Goal: Information Seeking & Learning: Compare options

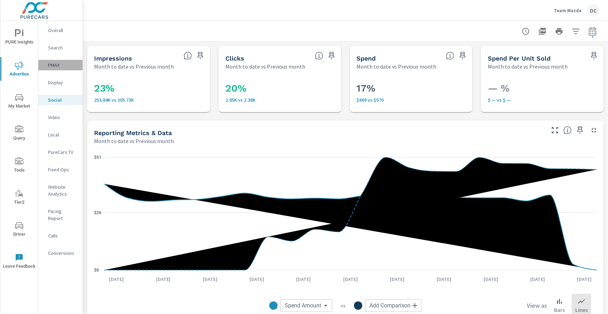
click at [53, 64] on p "PMAX" at bounding box center [62, 65] width 29 height 7
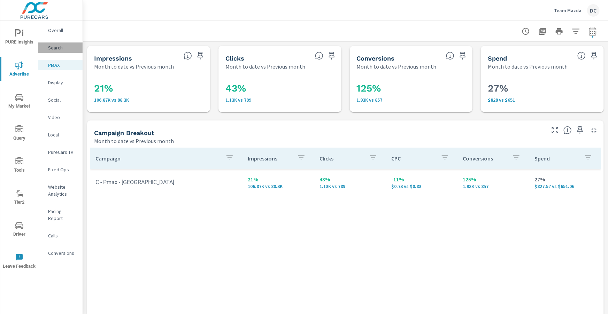
click at [55, 48] on p "Search" at bounding box center [62, 47] width 29 height 7
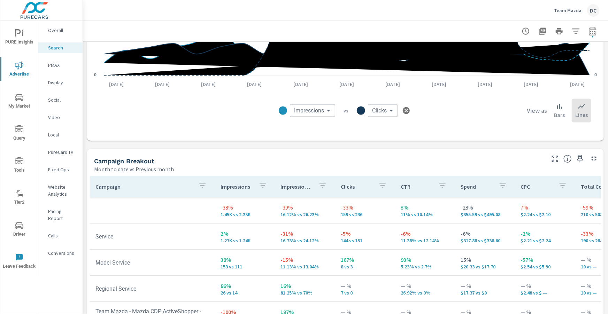
scroll to position [567, 0]
click at [16, 34] on icon "nav menu" at bounding box center [19, 33] width 8 height 8
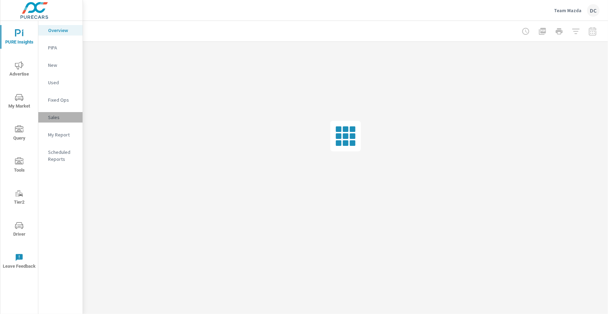
click at [57, 119] on p "Sales" at bounding box center [62, 117] width 29 height 7
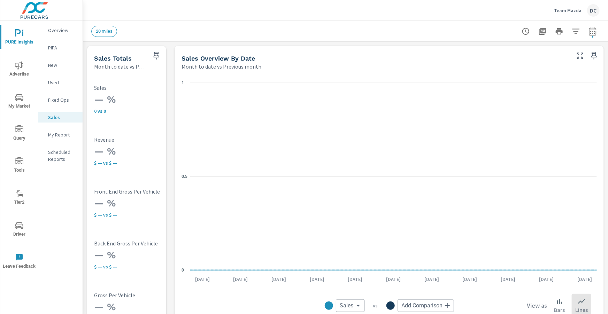
click at [22, 69] on icon "nav menu" at bounding box center [19, 65] width 8 height 8
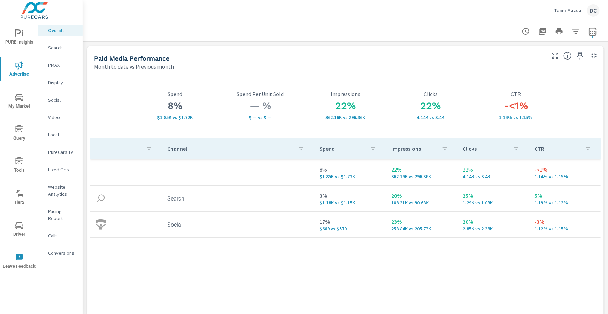
click at [53, 67] on p "PMAX" at bounding box center [62, 65] width 29 height 7
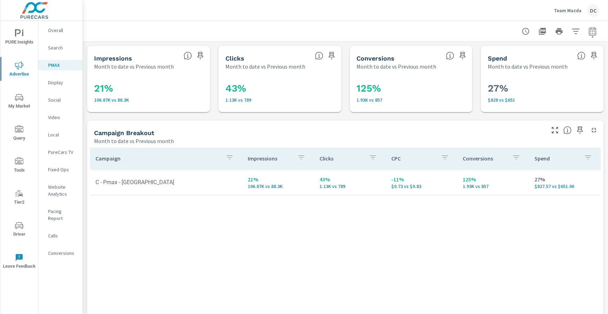
click at [53, 50] on p "Search" at bounding box center [62, 47] width 29 height 7
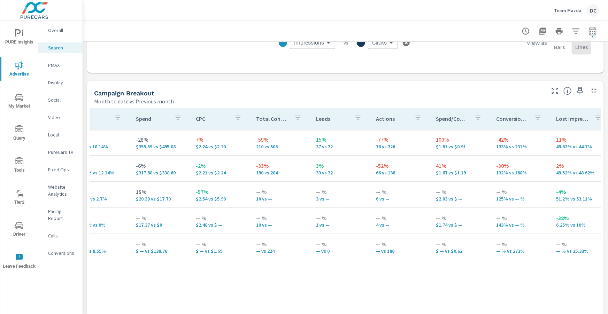
scroll to position [0, 328]
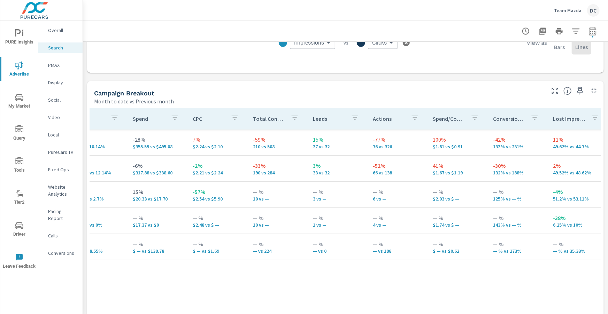
click at [55, 30] on p "Overall" at bounding box center [62, 30] width 29 height 7
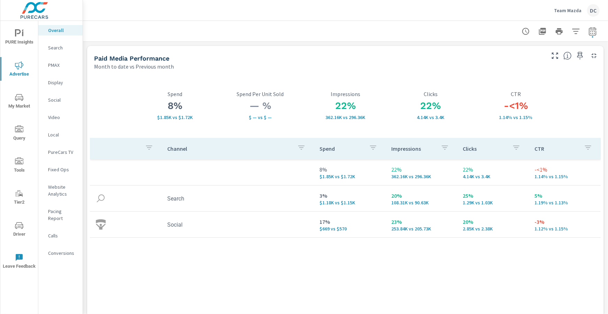
click at [20, 234] on span "Driver" at bounding box center [18, 229] width 33 height 17
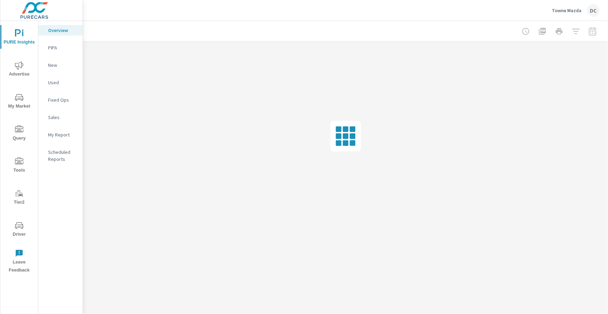
click at [20, 62] on icon "nav menu" at bounding box center [19, 65] width 8 height 8
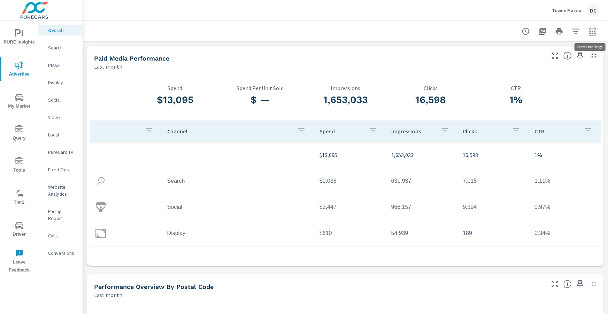
click at [595, 32] on icon "button" at bounding box center [591, 31] width 7 height 8
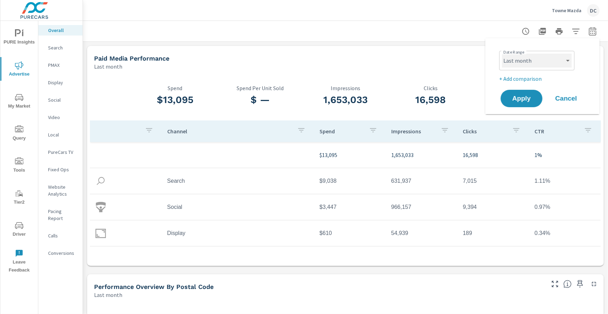
click at [562, 58] on select "Custom [DATE] Last week Last 7 days Last 14 days Last 30 days Last 45 days Last…" at bounding box center [537, 61] width 70 height 14
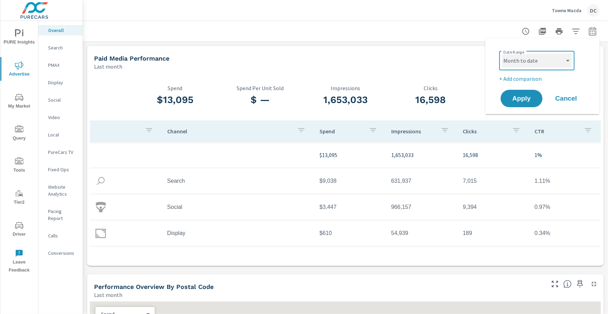
click at [502, 54] on select "Custom [DATE] Last week Last 7 days Last 14 days Last 30 days Last 45 days Last…" at bounding box center [537, 61] width 70 height 14
select select "Month to date"
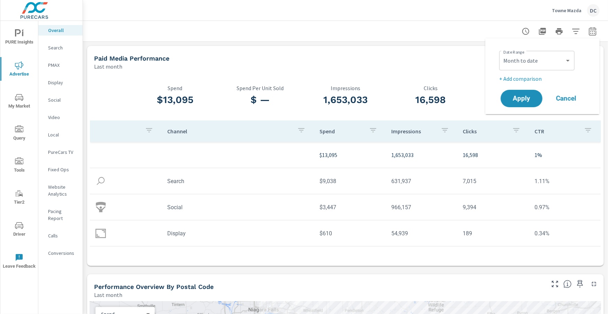
click at [532, 80] on p "+ Add comparison" at bounding box center [543, 79] width 89 height 8
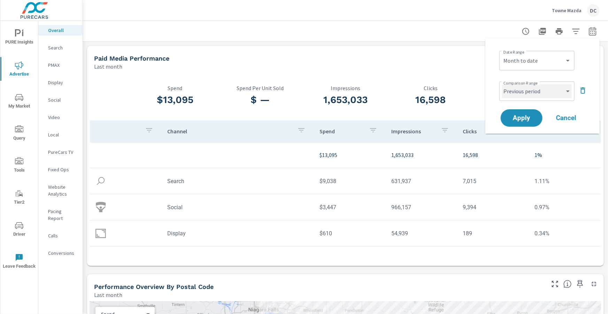
click at [540, 91] on select "Custom Previous period Previous month Previous year" at bounding box center [537, 91] width 70 height 14
click at [502, 84] on select "Custom Previous period Previous month Previous year" at bounding box center [537, 91] width 70 height 14
select select "Previous month"
click at [528, 115] on span "Apply" at bounding box center [521, 118] width 29 height 7
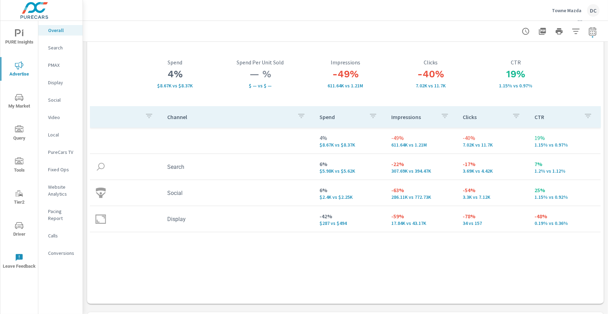
scroll to position [26, 0]
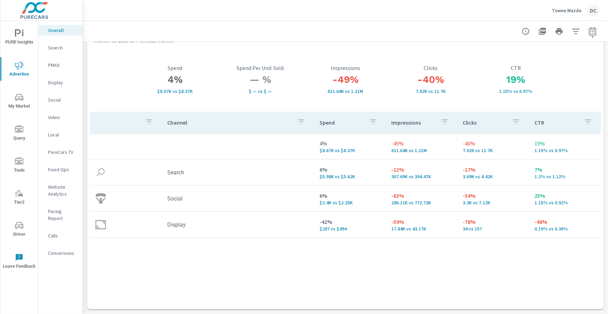
click at [50, 50] on p "Search" at bounding box center [62, 47] width 29 height 7
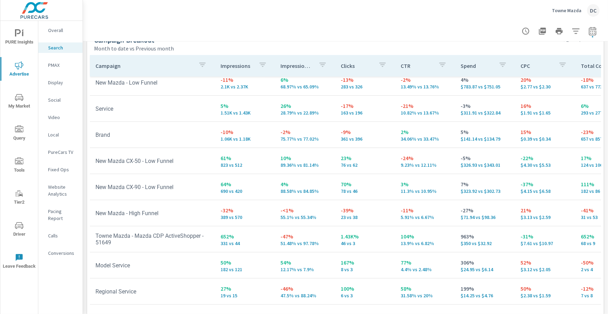
scroll to position [696, 0]
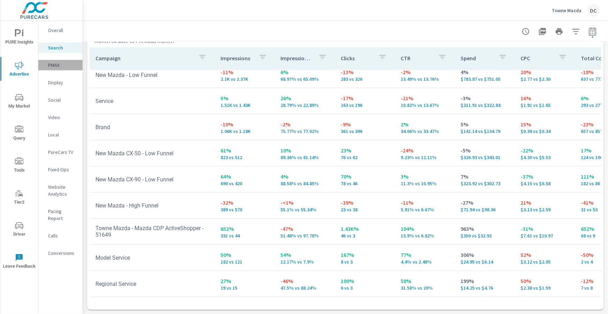
click at [58, 65] on p "PMAX" at bounding box center [62, 65] width 29 height 7
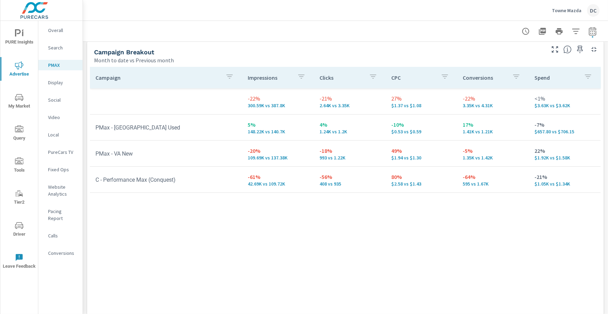
scroll to position [100, 0]
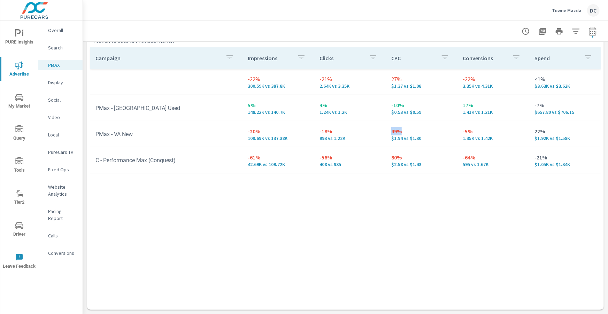
drag, startPoint x: 390, startPoint y: 131, endPoint x: 407, endPoint y: 132, distance: 17.1
click at [407, 132] on td "49% $1.94 vs $1.30" at bounding box center [421, 134] width 72 height 25
drag, startPoint x: 390, startPoint y: 156, endPoint x: 407, endPoint y: 158, distance: 16.8
click at [407, 158] on td "80% $2.58 vs $1.43" at bounding box center [421, 160] width 72 height 25
drag, startPoint x: 393, startPoint y: 133, endPoint x: 409, endPoint y: 135, distance: 16.8
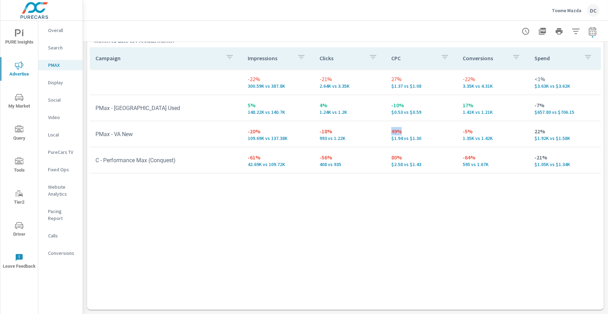
click at [403, 133] on p "49%" at bounding box center [421, 131] width 61 height 8
click at [58, 101] on p "Social" at bounding box center [62, 99] width 29 height 7
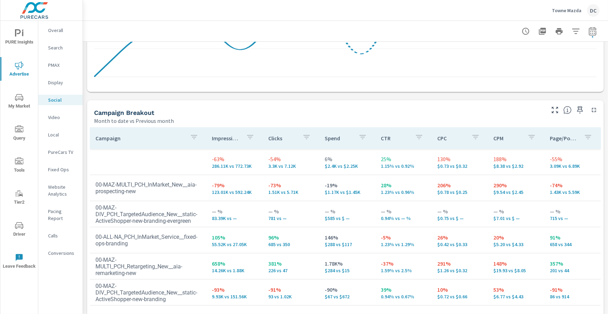
scroll to position [324, 0]
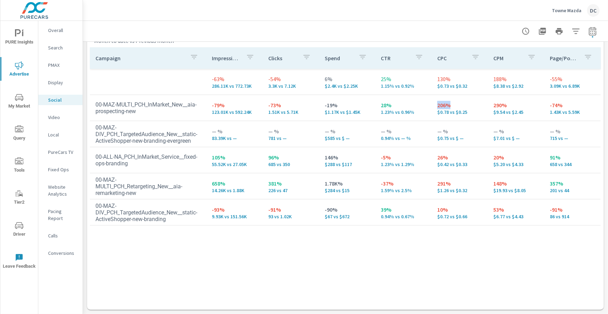
drag, startPoint x: 437, startPoint y: 105, endPoint x: 452, endPoint y: 106, distance: 15.3
click at [452, 106] on td "206% $0.78 vs $0.25" at bounding box center [459, 107] width 56 height 25
click at [462, 104] on p "206%" at bounding box center [459, 105] width 45 height 8
drag, startPoint x: 454, startPoint y: 105, endPoint x: 429, endPoint y: 107, distance: 25.5
click at [429, 107] on tr "00-MAZ-MULTI_PCH_InMarket_New__aia-prospecting-new -79% 123.01K vs 592.24K -73%…" at bounding box center [345, 108] width 510 height 26
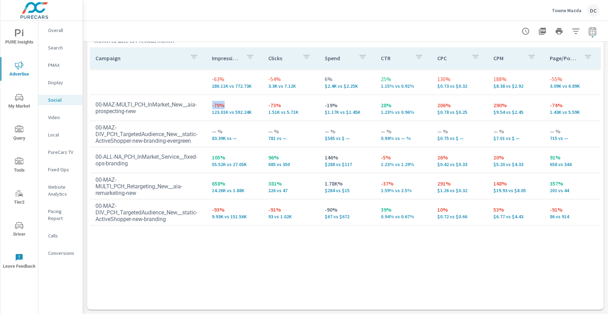
drag, startPoint x: 212, startPoint y: 107, endPoint x: 235, endPoint y: 108, distance: 23.4
click at [235, 108] on p "-79%" at bounding box center [234, 105] width 45 height 8
click at [54, 47] on p "Search" at bounding box center [62, 47] width 29 height 7
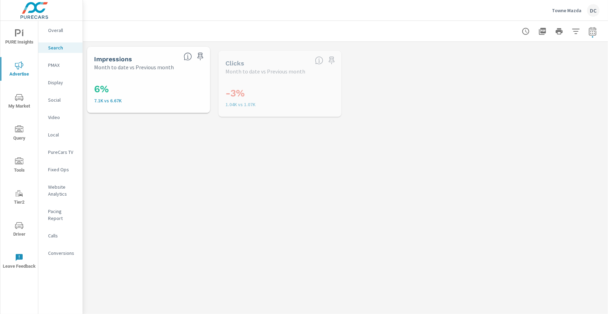
scroll to position [26, 0]
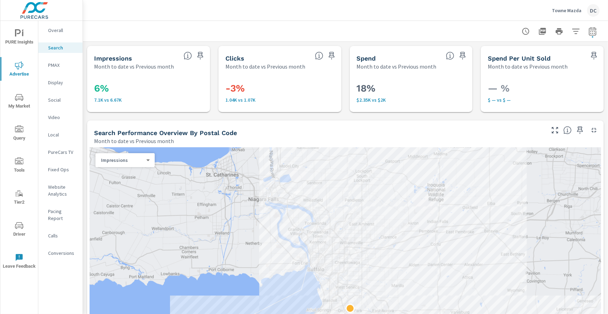
click at [62, 65] on p "PMAX" at bounding box center [62, 65] width 29 height 7
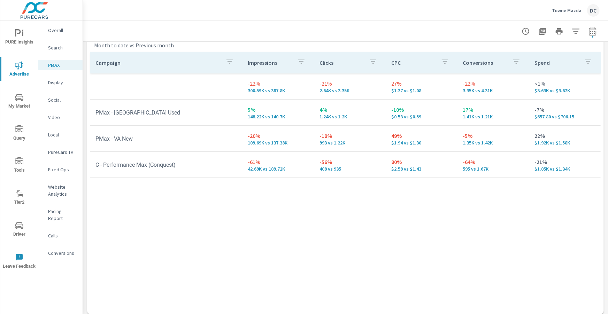
scroll to position [100, 0]
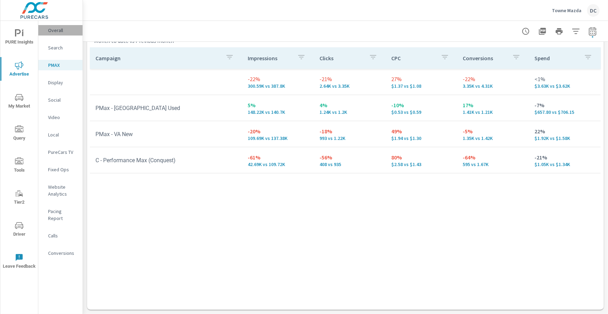
click at [61, 31] on p "Overall" at bounding box center [62, 30] width 29 height 7
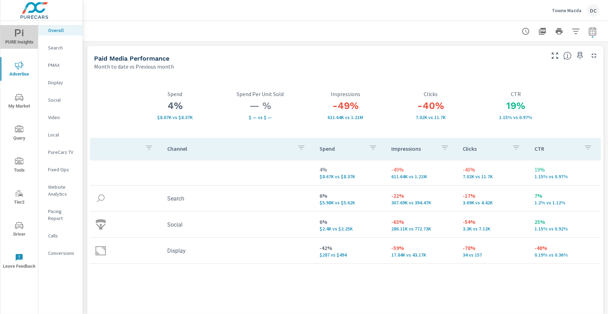
click at [25, 33] on span "PURE Insights" at bounding box center [18, 37] width 33 height 17
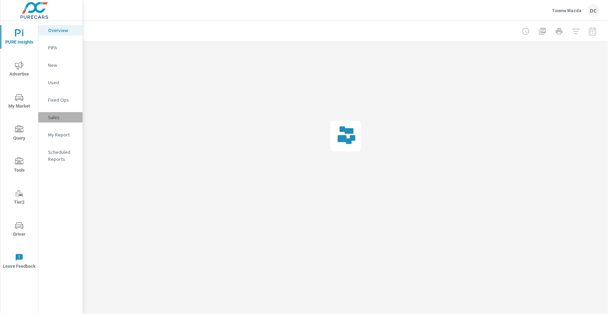
click at [62, 116] on p "Sales" at bounding box center [62, 117] width 29 height 7
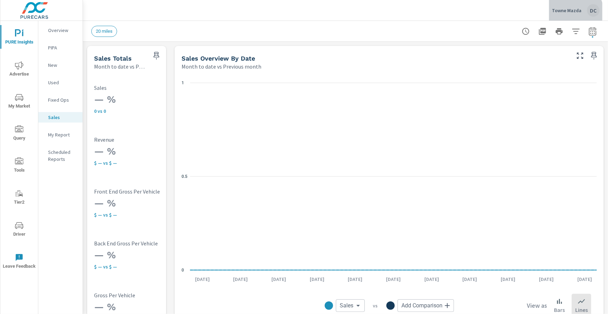
click at [575, 11] on p "Towne Mazda" at bounding box center [566, 10] width 30 height 6
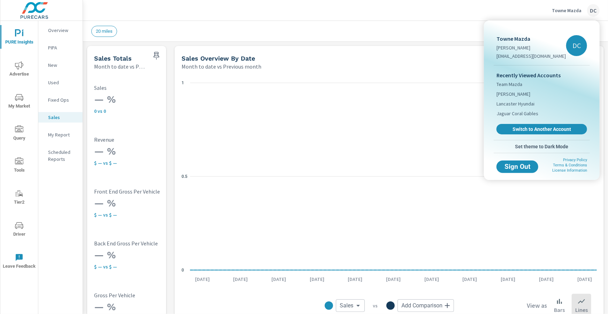
click at [18, 65] on div at bounding box center [304, 157] width 608 height 314
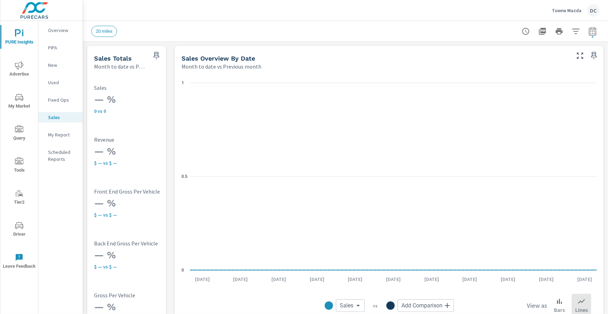
click at [18, 65] on icon "nav menu" at bounding box center [19, 65] width 8 height 8
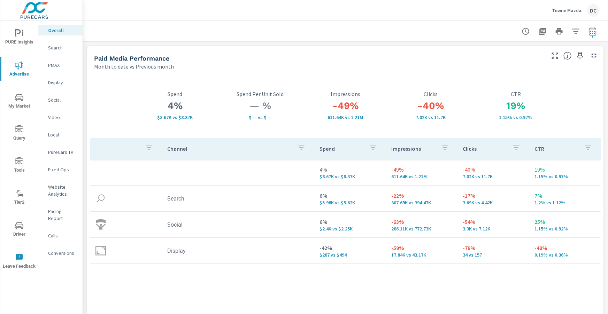
click at [20, 38] on span "PURE Insights" at bounding box center [18, 37] width 33 height 17
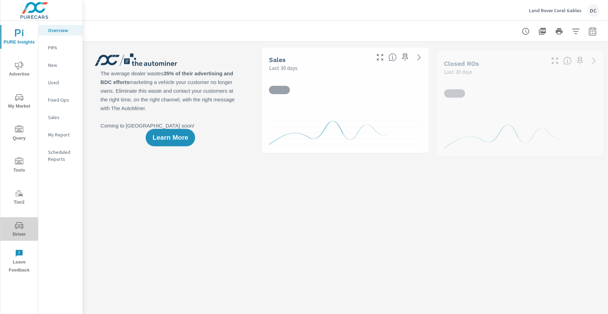
click at [18, 227] on icon "nav menu" at bounding box center [19, 225] width 8 height 8
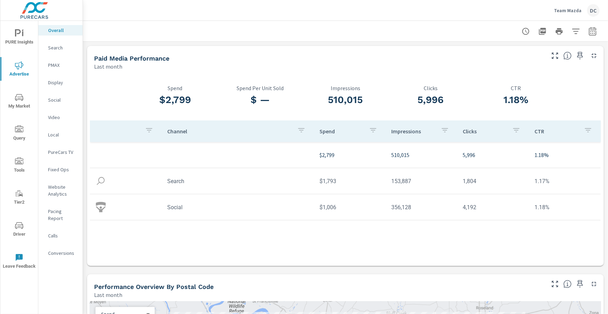
click at [593, 29] on icon "button" at bounding box center [592, 31] width 8 height 8
click at [572, 58] on div "Custom Yesterday Last week Last 7 days Last 14 days Last 30 days Last 45 days L…" at bounding box center [536, 60] width 75 height 19
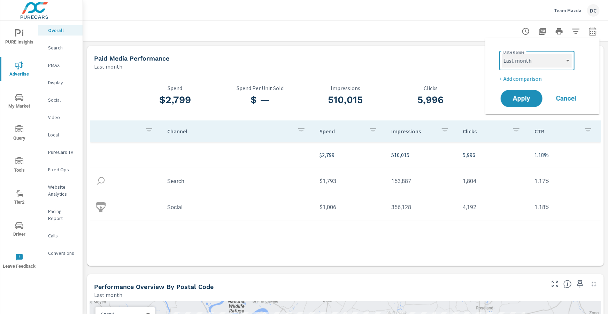
click at [564, 62] on select "Custom Yesterday Last week Last 7 days Last 14 days Last 30 days Last 45 days L…" at bounding box center [537, 61] width 70 height 14
click at [502, 54] on select "Custom Yesterday Last week Last 7 days Last 14 days Last 30 days Last 45 days L…" at bounding box center [537, 61] width 70 height 14
select select "Month to date"
click at [541, 78] on p "+ Add comparison" at bounding box center [543, 79] width 89 height 8
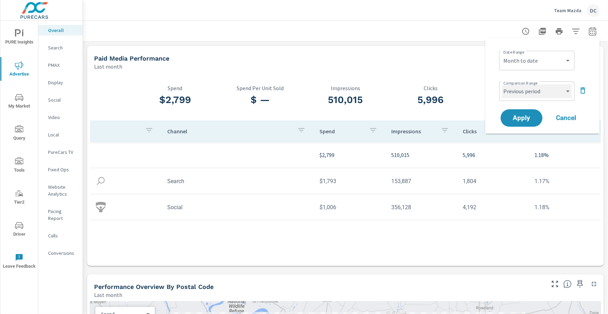
click at [544, 89] on select "Custom Previous period Previous month Previous year" at bounding box center [537, 91] width 70 height 14
click at [502, 84] on select "Custom Previous period Previous month Previous year" at bounding box center [537, 91] width 70 height 14
select select "Previous month"
drag, startPoint x: 541, startPoint y: 114, endPoint x: 534, endPoint y: 111, distance: 7.5
click at [541, 114] on button "Apply" at bounding box center [521, 118] width 43 height 18
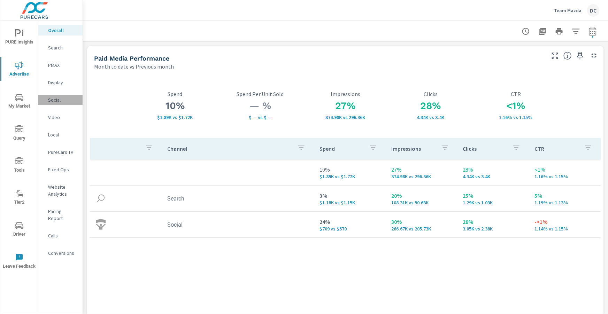
click at [56, 99] on p "Social" at bounding box center [62, 99] width 29 height 7
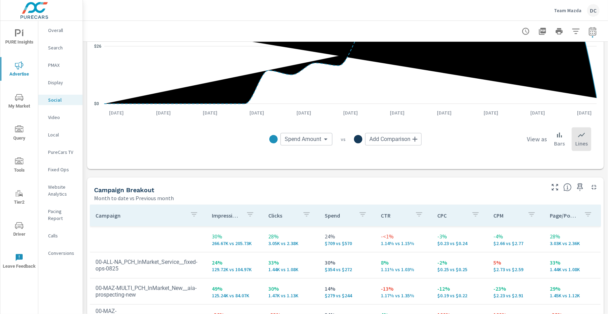
scroll to position [163, 0]
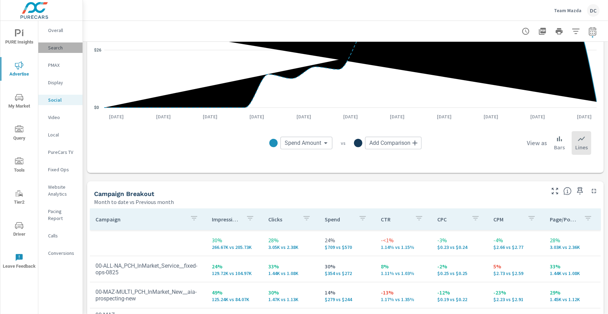
click at [57, 50] on p "Search" at bounding box center [62, 47] width 29 height 7
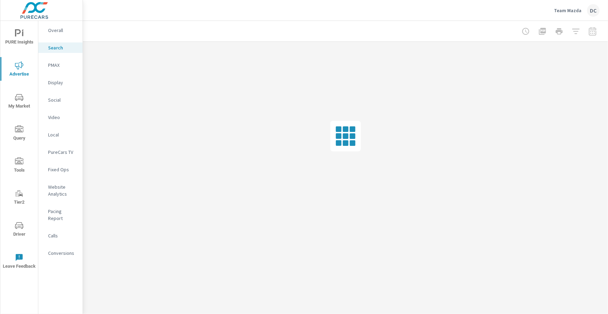
click at [58, 32] on p "Overall" at bounding box center [62, 30] width 29 height 7
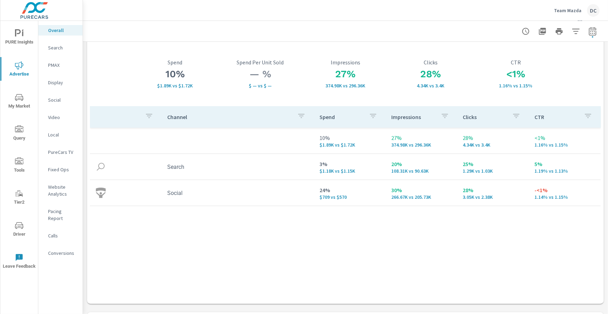
scroll to position [33, 0]
click at [58, 65] on p "PMAX" at bounding box center [62, 65] width 29 height 7
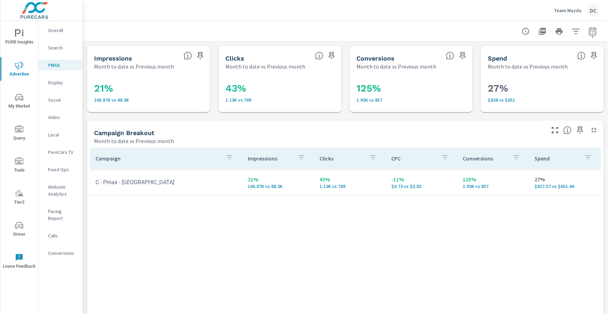
click at [51, 49] on p "Search" at bounding box center [62, 47] width 29 height 7
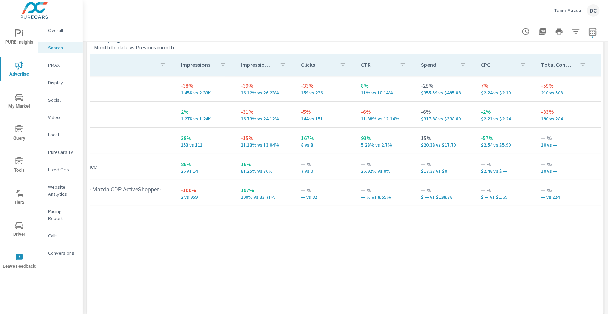
scroll to position [0, 38]
click at [56, 66] on p "PMAX" at bounding box center [62, 65] width 29 height 7
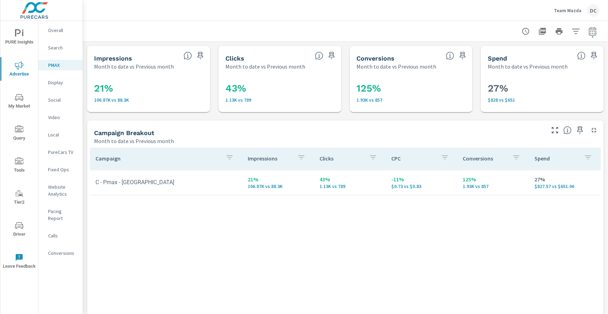
click at [57, 99] on p "Social" at bounding box center [62, 99] width 29 height 7
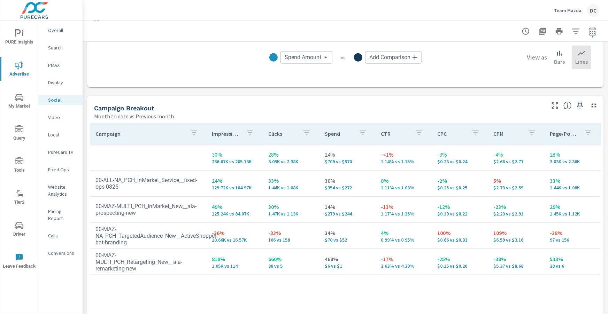
scroll to position [249, 0]
click at [58, 46] on p "Search" at bounding box center [62, 47] width 29 height 7
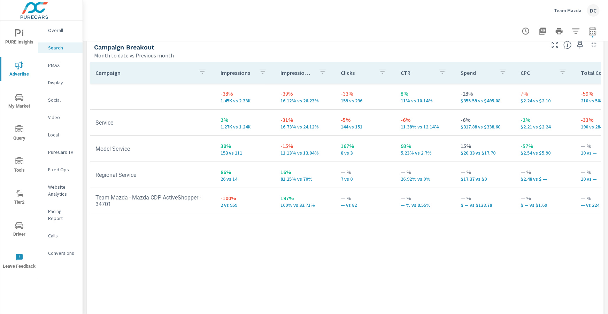
scroll to position [682, 0]
click at [61, 100] on p "Social" at bounding box center [62, 99] width 29 height 7
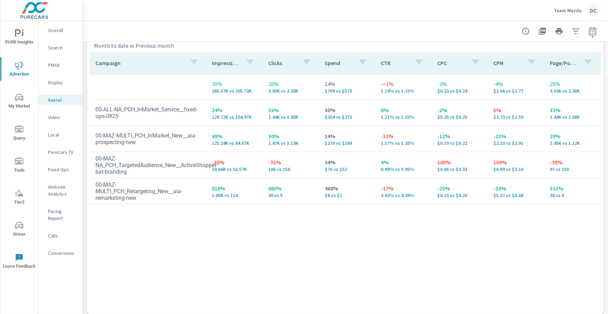
scroll to position [320, 0]
drag, startPoint x: 439, startPoint y: 164, endPoint x: 456, endPoint y: 163, distance: 17.1
click at [456, 163] on p "100%" at bounding box center [459, 161] width 45 height 8
drag, startPoint x: 438, startPoint y: 163, endPoint x: 451, endPoint y: 163, distance: 13.2
click at [451, 163] on p "100%" at bounding box center [459, 161] width 45 height 8
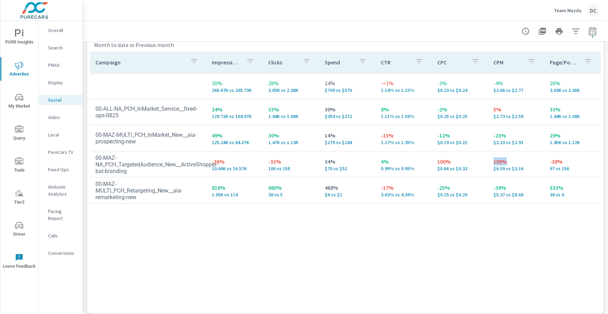
drag, startPoint x: 494, startPoint y: 161, endPoint x: 515, endPoint y: 164, distance: 20.7
click at [515, 164] on p "109%" at bounding box center [515, 161] width 45 height 8
drag, startPoint x: 494, startPoint y: 110, endPoint x: 501, endPoint y: 109, distance: 7.3
click at [501, 109] on p "5%" at bounding box center [515, 109] width 45 height 8
click at [54, 49] on p "Search" at bounding box center [62, 47] width 29 height 7
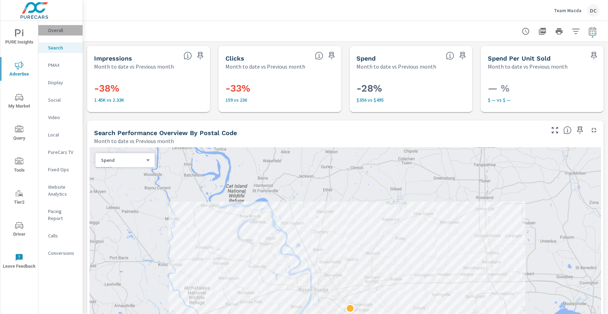
click at [54, 31] on p "Overall" at bounding box center [62, 30] width 29 height 7
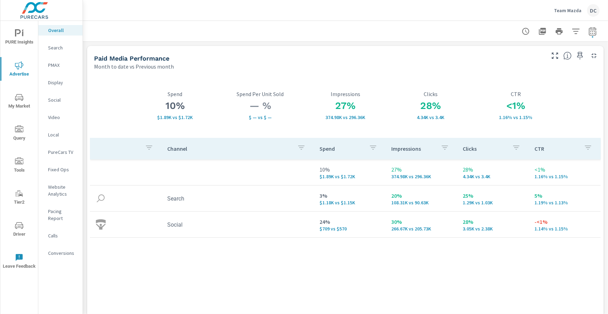
click at [19, 231] on span "Driver" at bounding box center [18, 229] width 33 height 17
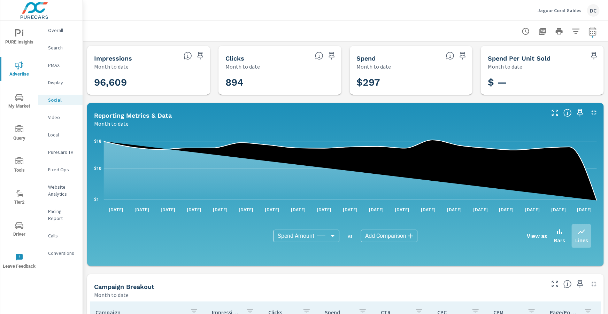
scroll to position [185, 0]
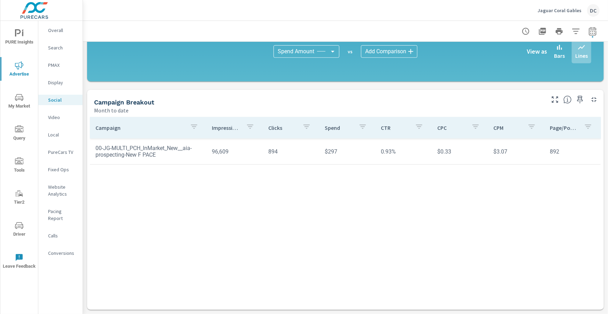
click at [535, 15] on div "Jaguar Coral Gables DC" at bounding box center [345, 10] width 508 height 21
click at [543, 12] on p "Jaguar Coral Gables" at bounding box center [559, 10] width 44 height 6
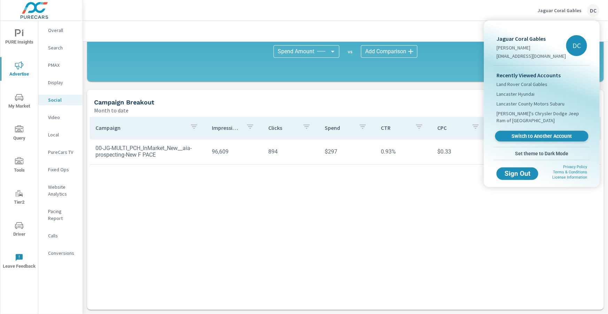
click at [524, 132] on link "Switch to Another Account" at bounding box center [541, 136] width 93 height 11
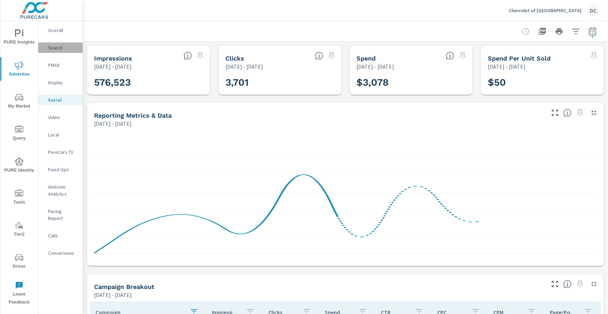
click at [60, 47] on p "Search" at bounding box center [62, 47] width 29 height 7
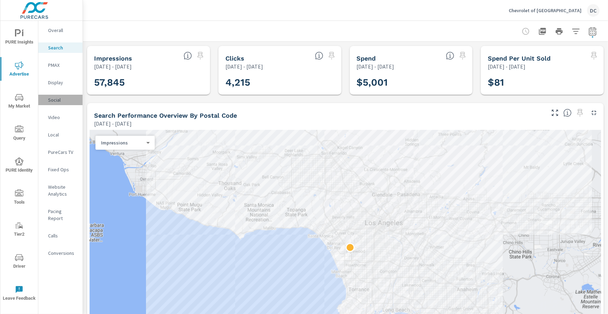
click at [64, 100] on p "Social" at bounding box center [62, 99] width 29 height 7
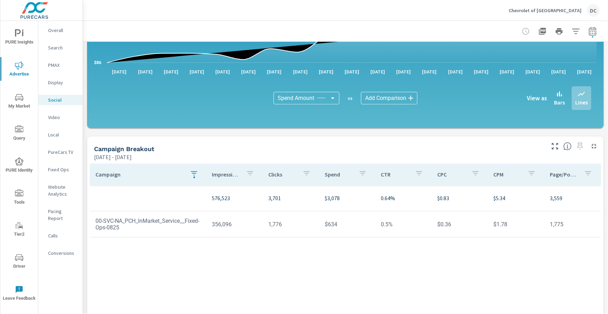
scroll to position [185, 0]
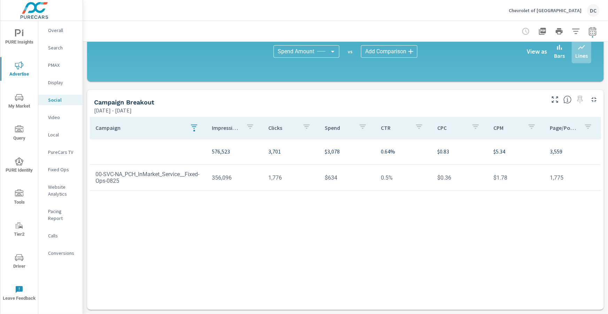
click at [194, 127] on icon "button" at bounding box center [194, 127] width 6 height 4
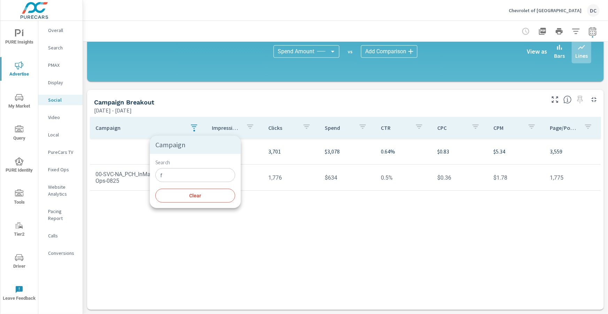
click at [176, 172] on input "f" at bounding box center [195, 175] width 80 height 14
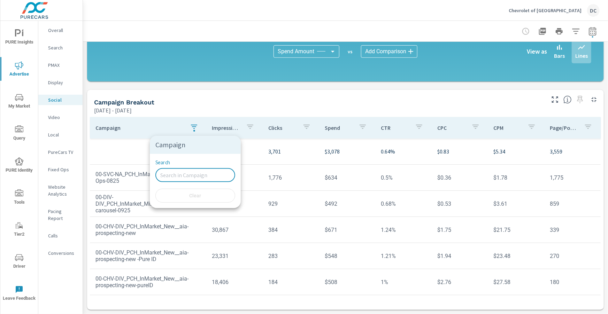
click at [136, 144] on div at bounding box center [304, 157] width 608 height 314
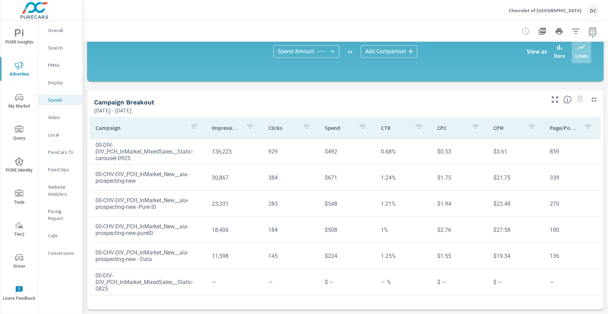
scroll to position [53, 0]
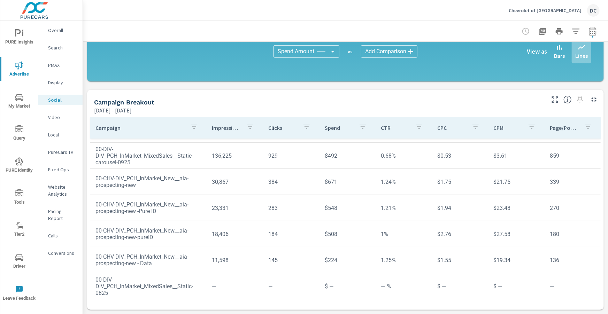
scroll to position [53, 0]
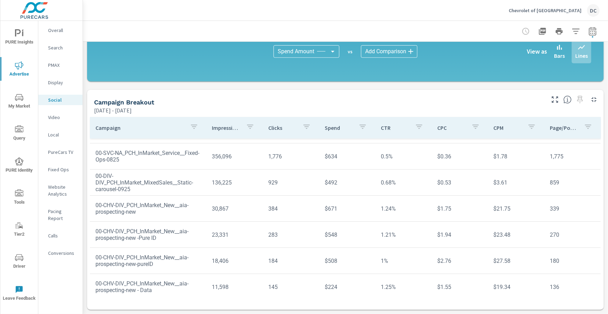
scroll to position [26, 0]
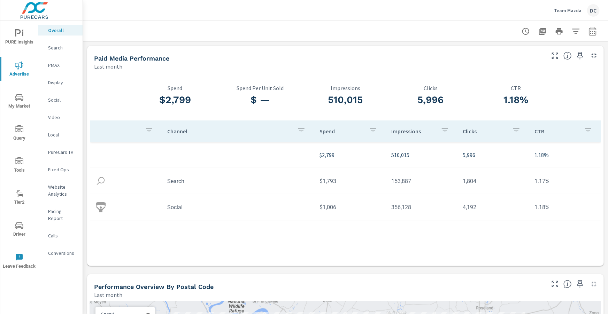
click at [566, 11] on p "Team Mazda" at bounding box center [568, 10] width 28 height 6
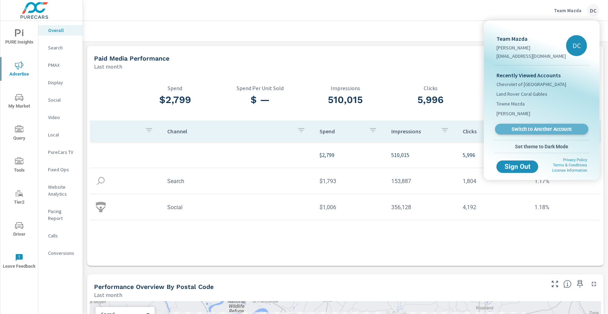
click at [527, 127] on span "Switch to Another Account" at bounding box center [541, 129] width 85 height 7
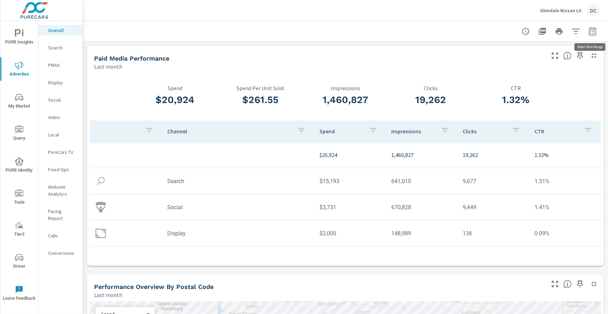
click at [591, 36] on button "button" at bounding box center [592, 31] width 14 height 14
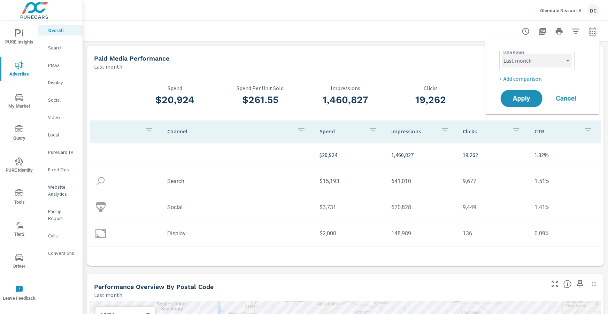
click at [564, 58] on select "Custom [DATE] Last week Last 7 days Last 14 days Last 30 days Last 45 days Last…" at bounding box center [537, 61] width 70 height 14
click at [502, 54] on select "Custom [DATE] Last week Last 7 days Last 14 days Last 30 days Last 45 days Last…" at bounding box center [537, 61] width 70 height 14
select select "Month to date"
click at [531, 80] on p "+ Add comparison" at bounding box center [543, 79] width 89 height 8
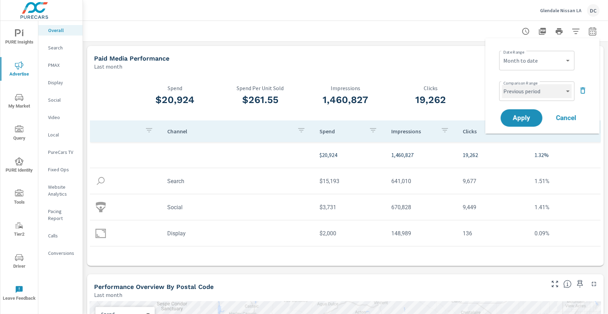
click at [535, 94] on select "Custom Previous period Previous month Previous year" at bounding box center [537, 91] width 70 height 14
click at [502, 84] on select "Custom Previous period Previous month Previous year" at bounding box center [537, 91] width 70 height 14
click at [536, 92] on select "Custom Previous period Previous month Previous year" at bounding box center [537, 91] width 70 height 14
click at [502, 84] on select "Custom Previous period Previous month Previous year" at bounding box center [537, 91] width 70 height 14
select select "Previous month"
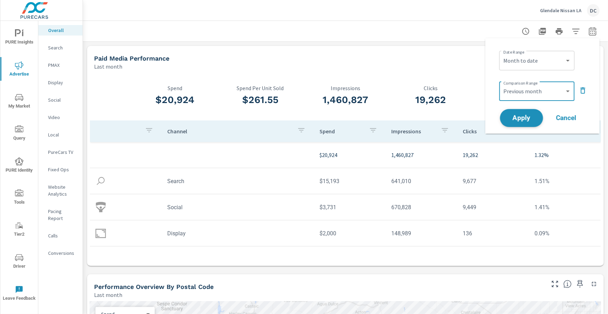
click at [526, 117] on span "Apply" at bounding box center [521, 118] width 29 height 7
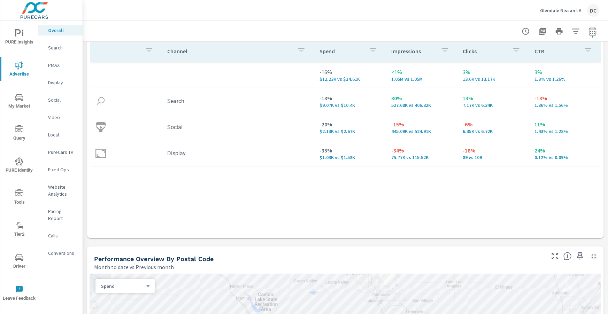
scroll to position [97, 0]
click at [56, 47] on p "Search" at bounding box center [62, 47] width 29 height 7
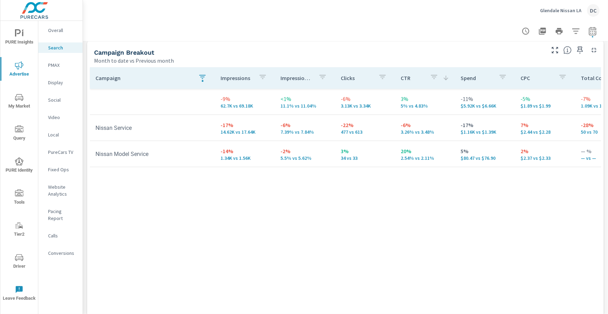
scroll to position [687, 0]
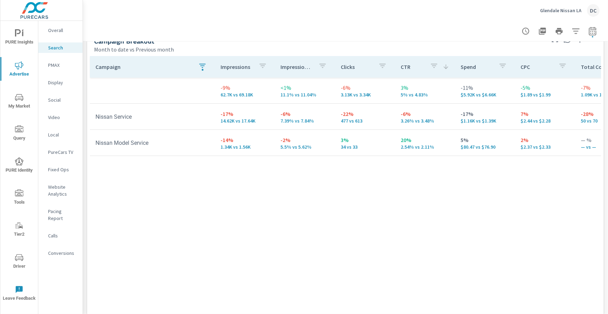
click at [62, 67] on p "PMAX" at bounding box center [62, 65] width 29 height 7
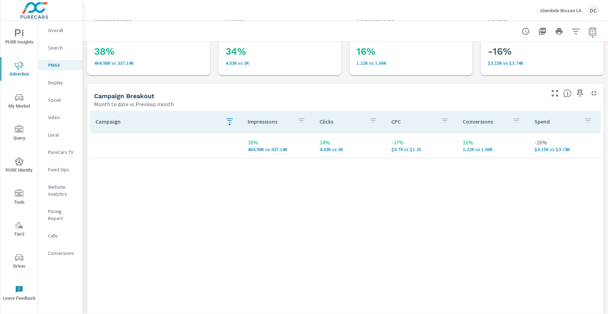
scroll to position [37, 0]
click at [230, 119] on icon "button" at bounding box center [229, 120] width 8 height 8
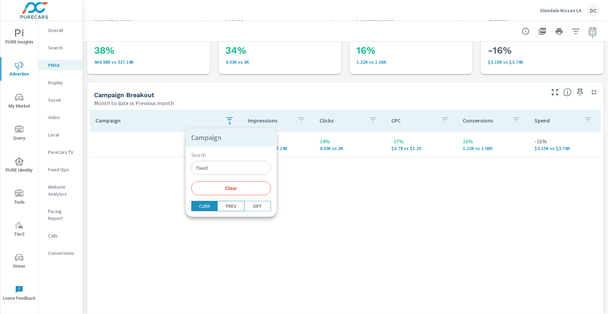
click at [227, 166] on input "fixed" at bounding box center [231, 168] width 80 height 14
type input "f"
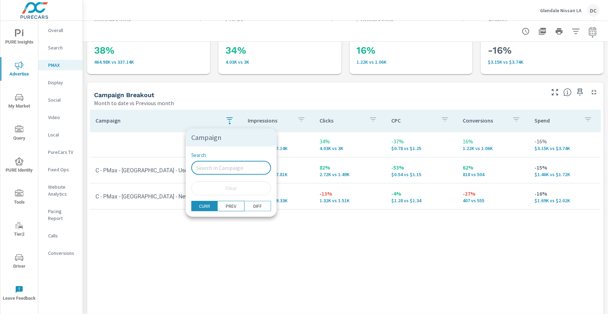
click at [56, 100] on div at bounding box center [304, 157] width 608 height 314
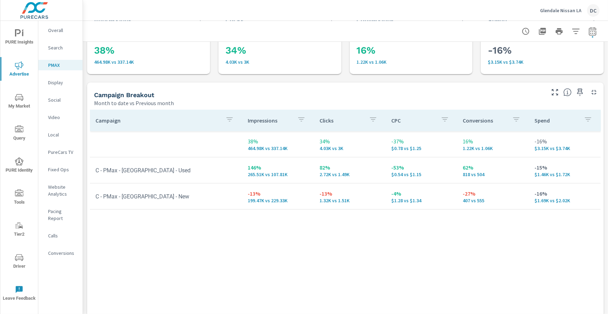
click at [56, 100] on p "Social" at bounding box center [62, 99] width 29 height 7
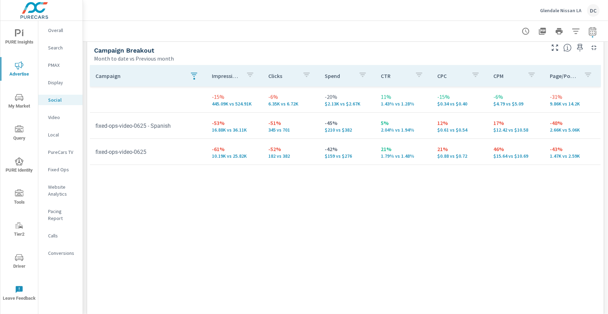
scroll to position [317, 0]
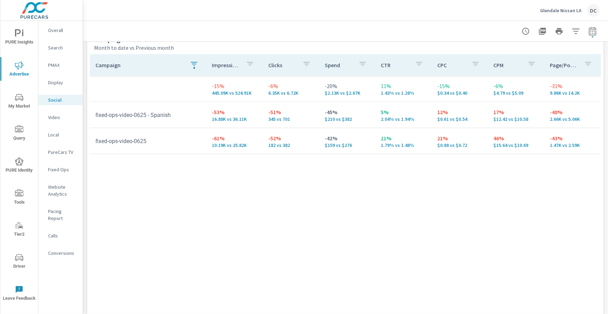
click at [58, 49] on p "Search" at bounding box center [62, 47] width 29 height 7
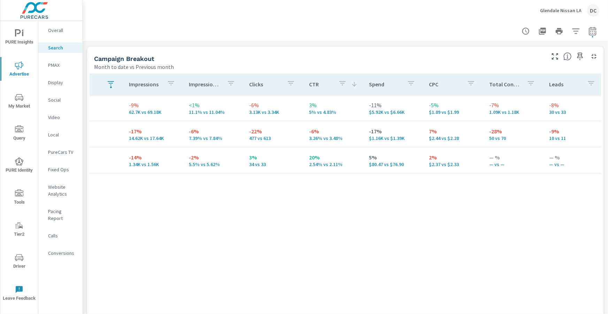
scroll to position [0, 92]
